Goal: Transaction & Acquisition: Download file/media

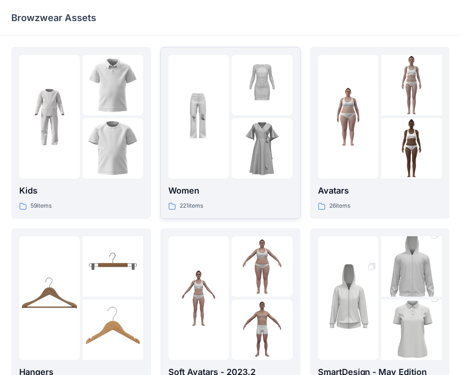
click at [208, 113] on img at bounding box center [198, 117] width 60 height 60
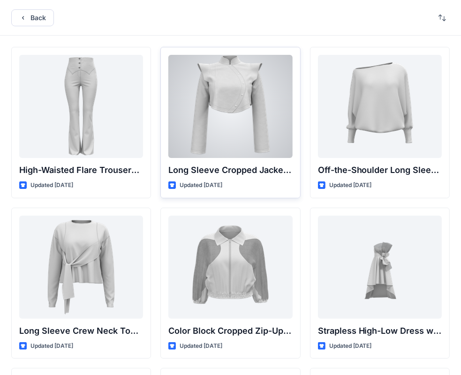
click at [218, 129] on div at bounding box center [230, 106] width 124 height 103
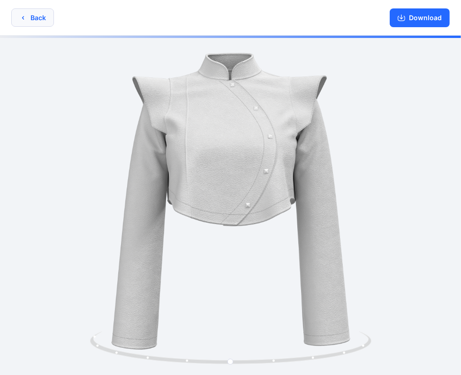
click at [32, 17] on button "Back" at bounding box center [32, 17] width 43 height 18
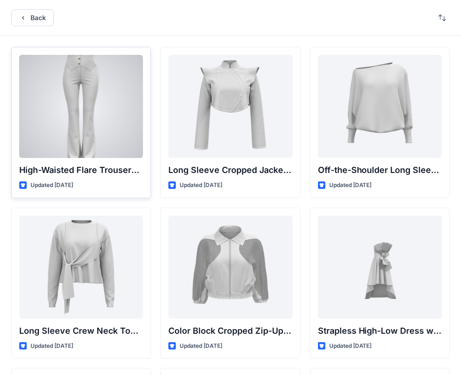
click at [83, 94] on div at bounding box center [81, 106] width 124 height 103
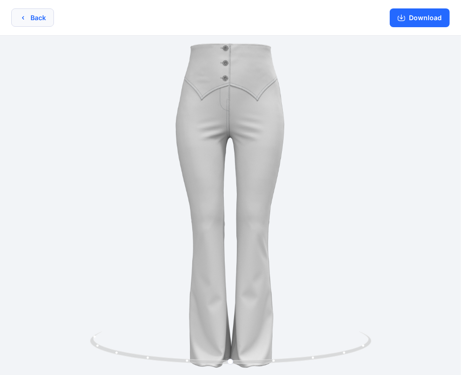
click at [26, 15] on icon "button" at bounding box center [23, 18] width 8 height 8
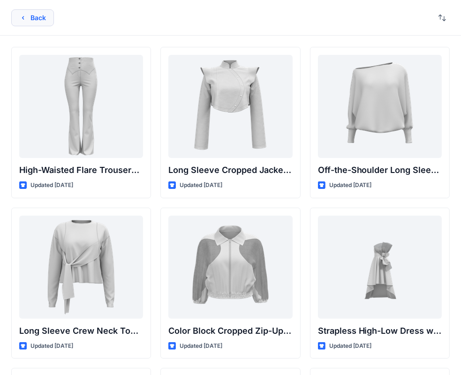
click at [36, 19] on button "Back" at bounding box center [32, 17] width 43 height 17
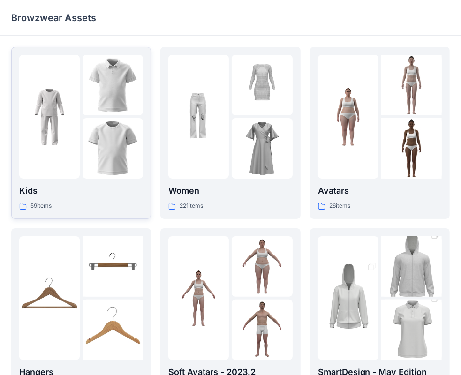
click at [60, 112] on img at bounding box center [49, 117] width 60 height 60
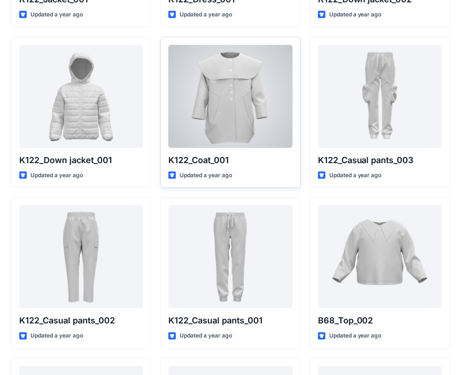
scroll to position [805, 0]
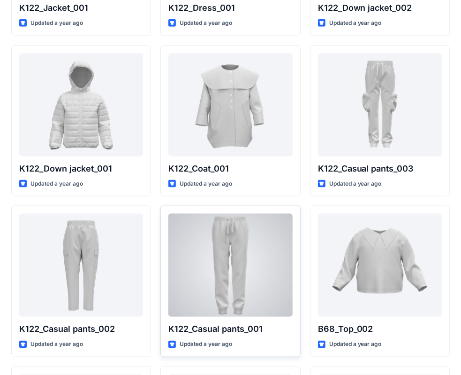
click at [231, 236] on div at bounding box center [230, 265] width 124 height 103
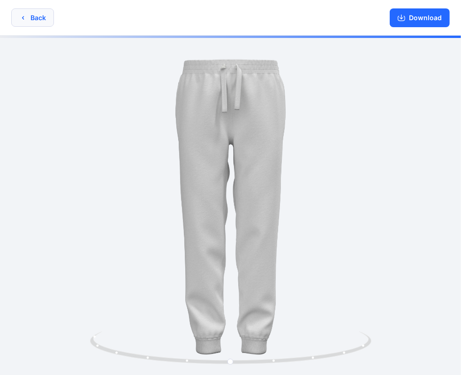
click at [16, 19] on button "Back" at bounding box center [32, 17] width 43 height 18
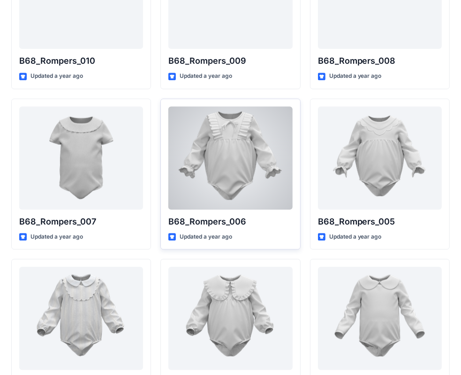
scroll to position [1508, 0]
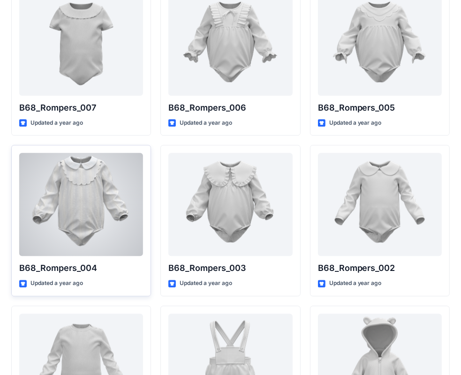
click at [77, 207] on div at bounding box center [81, 204] width 124 height 103
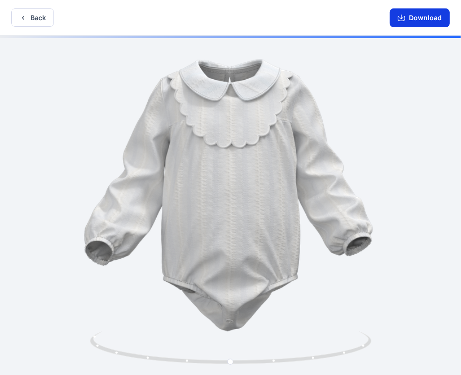
click at [411, 19] on button "Download" at bounding box center [420, 17] width 60 height 19
